Goal: Task Accomplishment & Management: Manage account settings

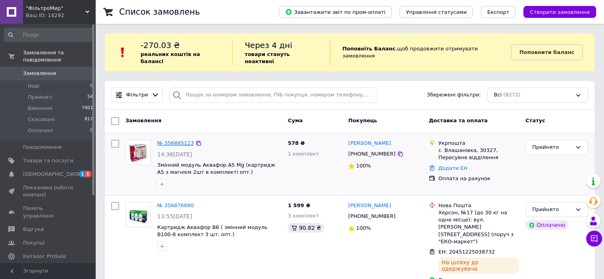
click at [163, 140] on link "№ 356885123" at bounding box center [175, 143] width 37 height 6
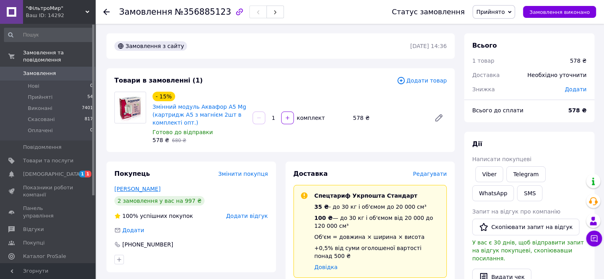
click at [123, 191] on link "[PERSON_NAME]" at bounding box center [137, 189] width 46 height 6
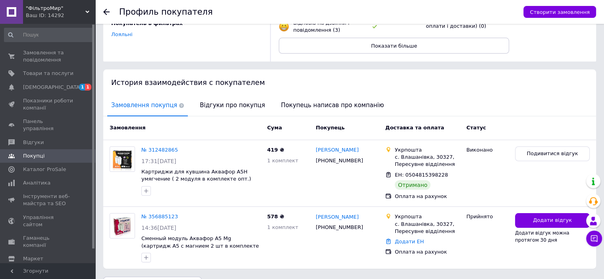
scroll to position [132, 0]
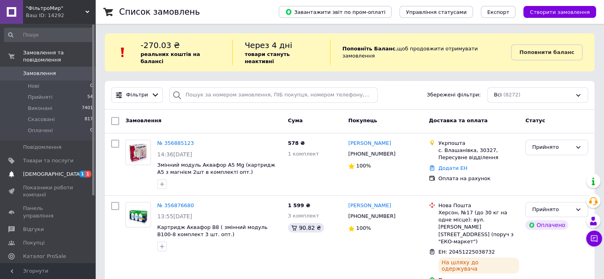
click at [31, 171] on span "[DEMOGRAPHIC_DATA]" at bounding box center [52, 174] width 59 height 7
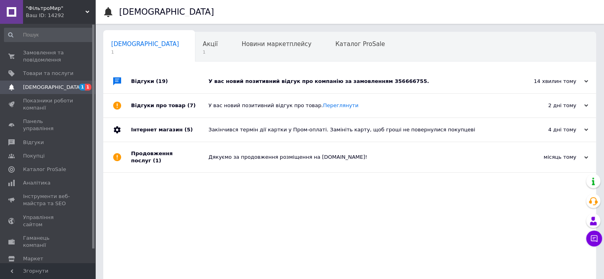
click at [333, 79] on div "У вас новий позитивний відгук про компанію за замовленням 356666755." at bounding box center [358, 81] width 300 height 7
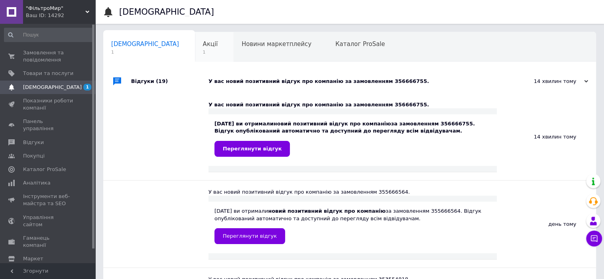
click at [203, 45] on span "Акції" at bounding box center [210, 44] width 15 height 7
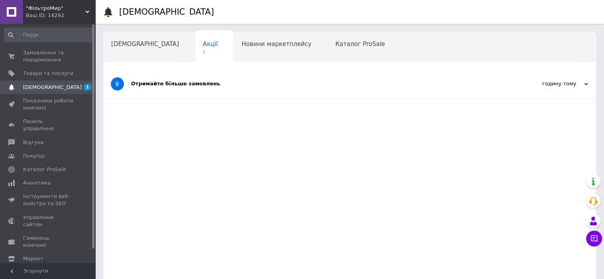
click at [179, 84] on div "Отримайте більше замовлень" at bounding box center [320, 83] width 378 height 7
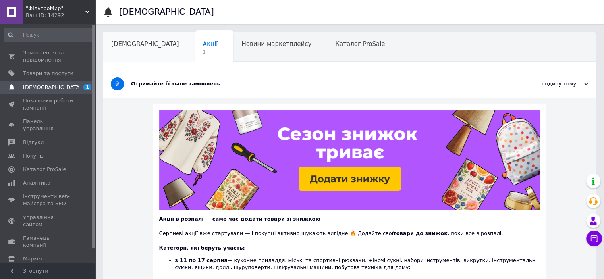
click at [114, 37] on div "[DEMOGRAPHIC_DATA]" at bounding box center [149, 47] width 92 height 30
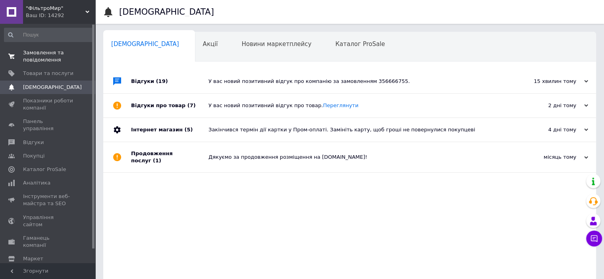
click at [39, 54] on span "Замовлення та повідомлення" at bounding box center [48, 56] width 50 height 14
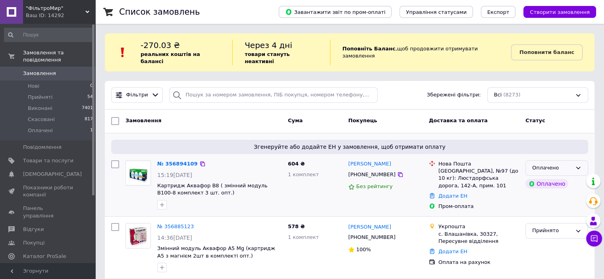
drag, startPoint x: 578, startPoint y: 155, endPoint x: 574, endPoint y: 160, distance: 5.9
click at [578, 160] on div "Оплачено" at bounding box center [556, 167] width 63 height 15
click at [560, 177] on li "Прийнято" at bounding box center [557, 184] width 62 height 15
click at [170, 161] on link "№ 356894109" at bounding box center [175, 164] width 37 height 6
click at [43, 94] on span "Прийняті" at bounding box center [40, 97] width 25 height 7
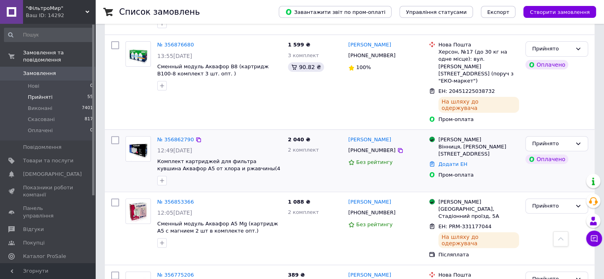
scroll to position [278, 0]
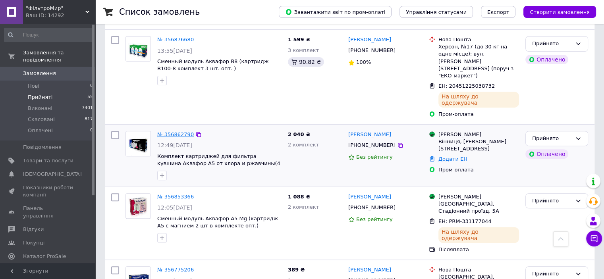
click at [172, 131] on link "№ 356862790" at bounding box center [175, 134] width 37 height 6
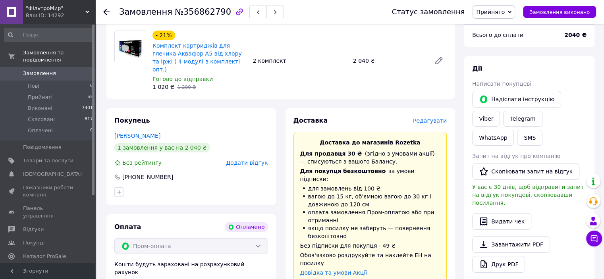
scroll to position [278, 0]
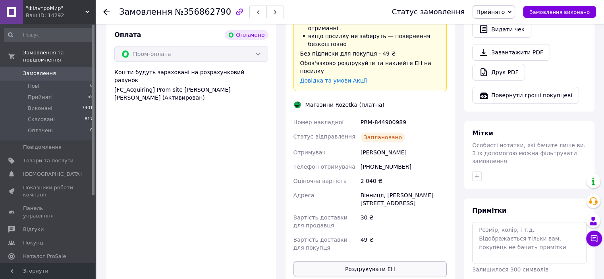
click at [383, 261] on button "Роздрукувати ЕН" at bounding box center [370, 269] width 154 height 16
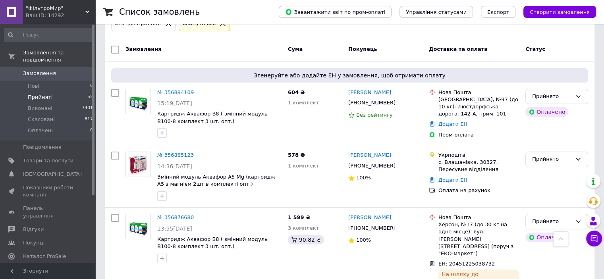
scroll to position [79, 0]
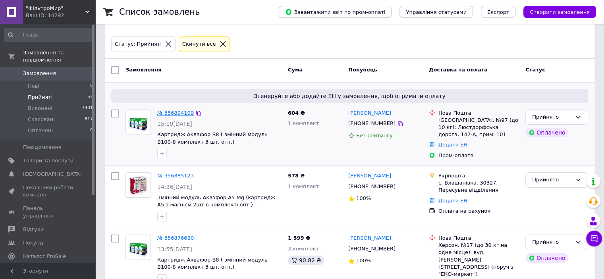
click at [176, 110] on link "№ 356894109" at bounding box center [175, 113] width 37 height 6
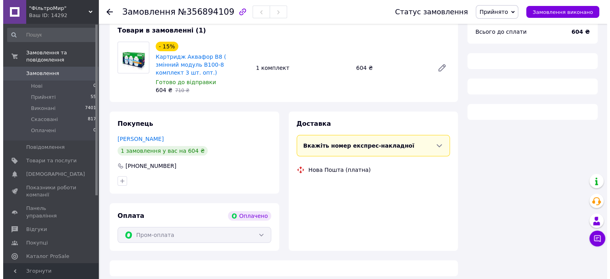
scroll to position [79, 0]
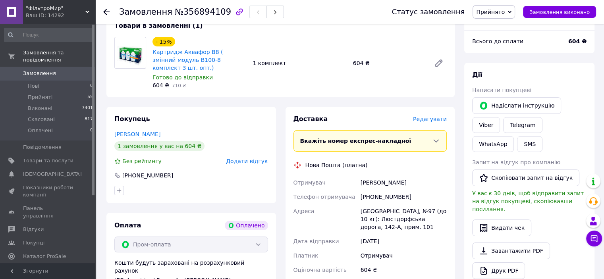
click at [436, 116] on span "Редагувати" at bounding box center [430, 119] width 34 height 6
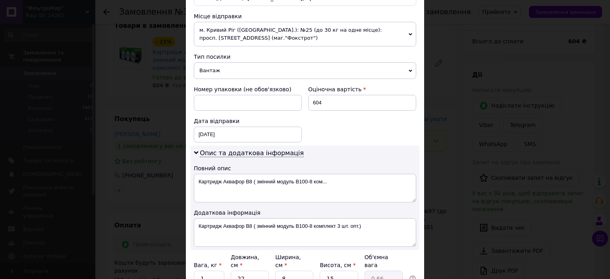
scroll to position [318, 0]
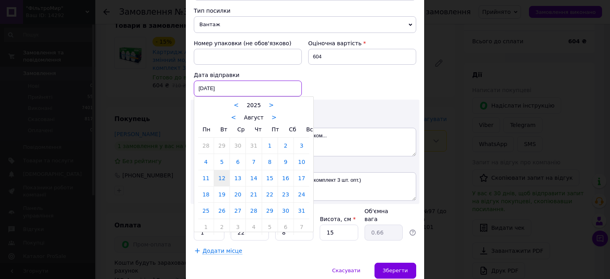
click at [291, 84] on div "[DATE] < 2025 > < Август > Пн Вт Ср Чт Пт Сб Вс 28 29 30 31 1 2 3 4 5 6 7 8 9 1…" at bounding box center [248, 89] width 108 height 16
click at [237, 179] on link "13" at bounding box center [237, 178] width 15 height 16
type input "[DATE]"
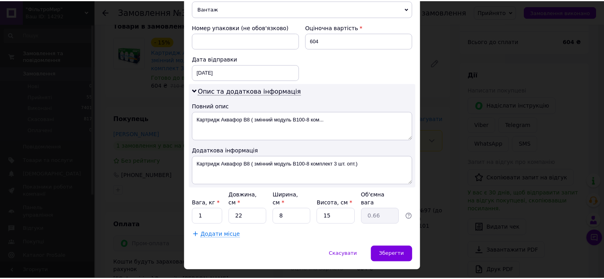
scroll to position [342, 0]
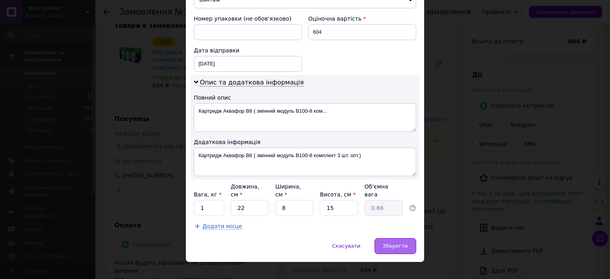
click at [391, 243] on span "Зберегти" at bounding box center [395, 246] width 25 height 6
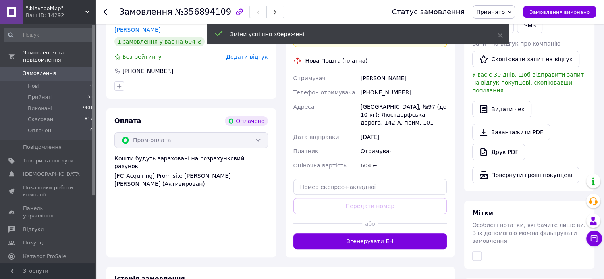
scroll to position [199, 0]
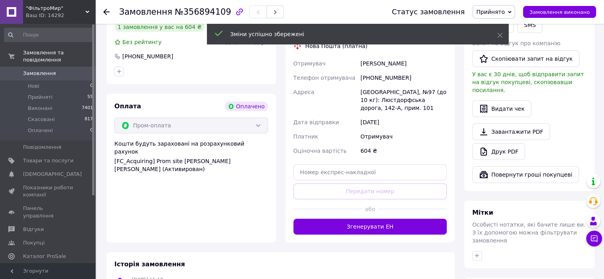
click at [382, 219] on button "Згенерувати ЕН" at bounding box center [370, 227] width 154 height 16
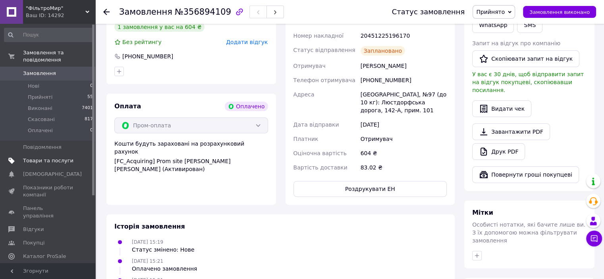
click at [49, 157] on span "Товари та послуги" at bounding box center [48, 160] width 50 height 7
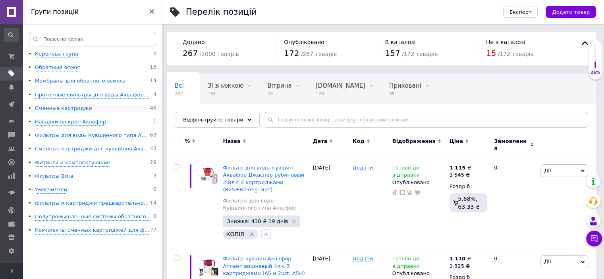
click at [62, 108] on div "Сменные картриджи" at bounding box center [63, 109] width 57 height 8
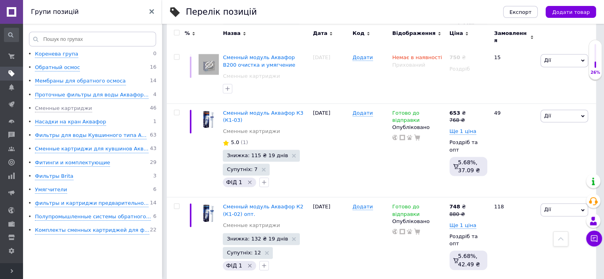
scroll to position [1112, 0]
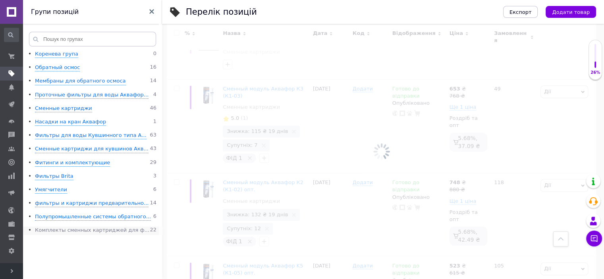
click at [71, 230] on div "Комплекты сменных картриджей для ф..." at bounding box center [92, 231] width 114 height 8
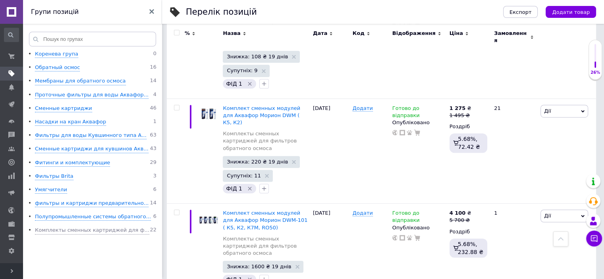
scroll to position [397, 0]
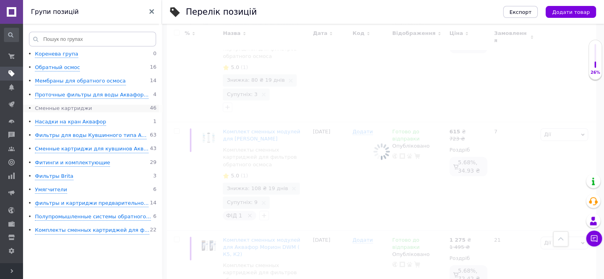
click at [58, 108] on div "Сменные картриджи" at bounding box center [63, 109] width 57 height 8
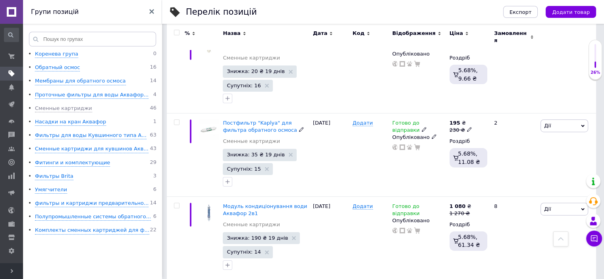
scroll to position [2693, 0]
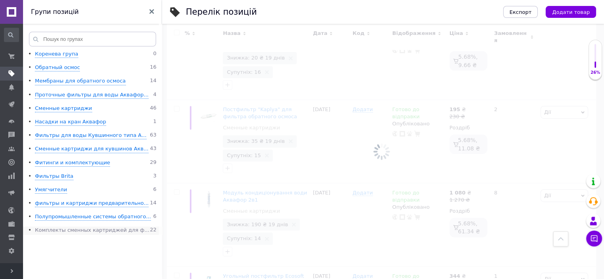
click at [122, 229] on div "Комплекты сменных картриджей для ф..." at bounding box center [92, 231] width 114 height 8
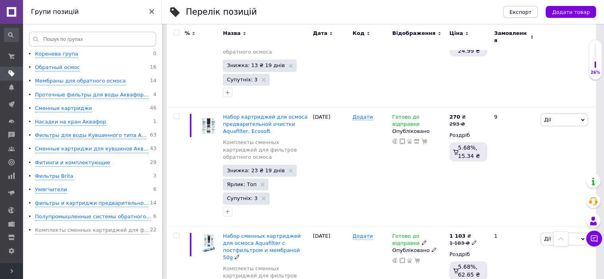
scroll to position [127, 0]
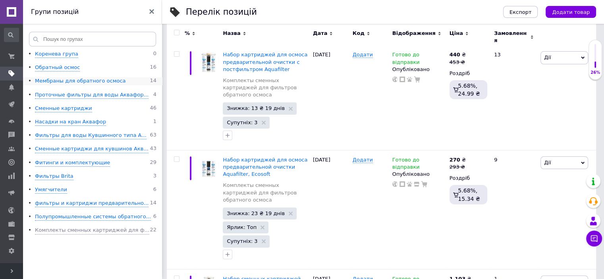
click at [99, 78] on div "Мембраны для обратного осмоса" at bounding box center [80, 81] width 91 height 8
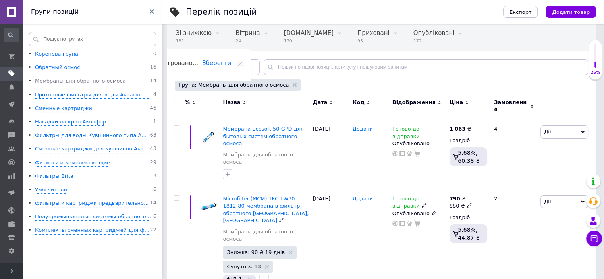
scroll to position [48, 0]
